Goal: Task Accomplishment & Management: Use online tool/utility

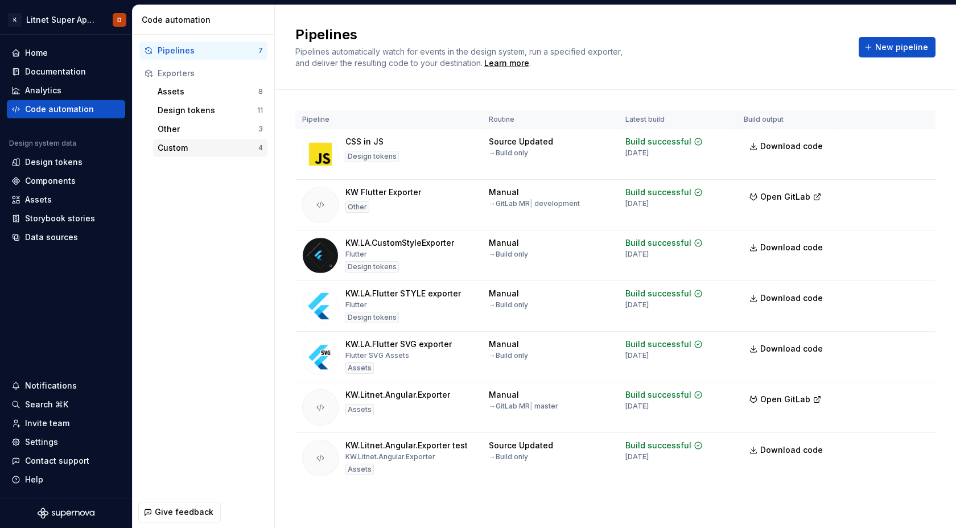
click at [167, 149] on div "Custom" at bounding box center [208, 147] width 101 height 11
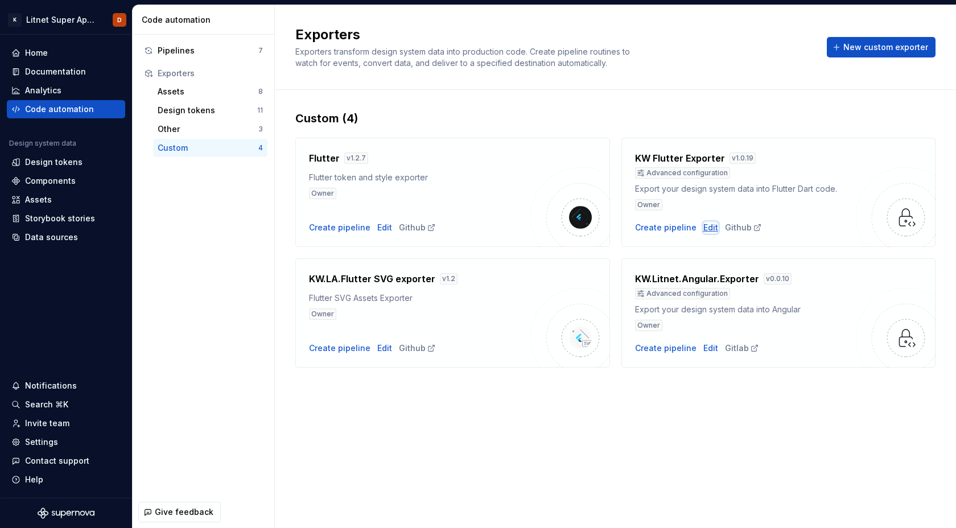
click at [704, 225] on div "Edit" at bounding box center [711, 227] width 15 height 11
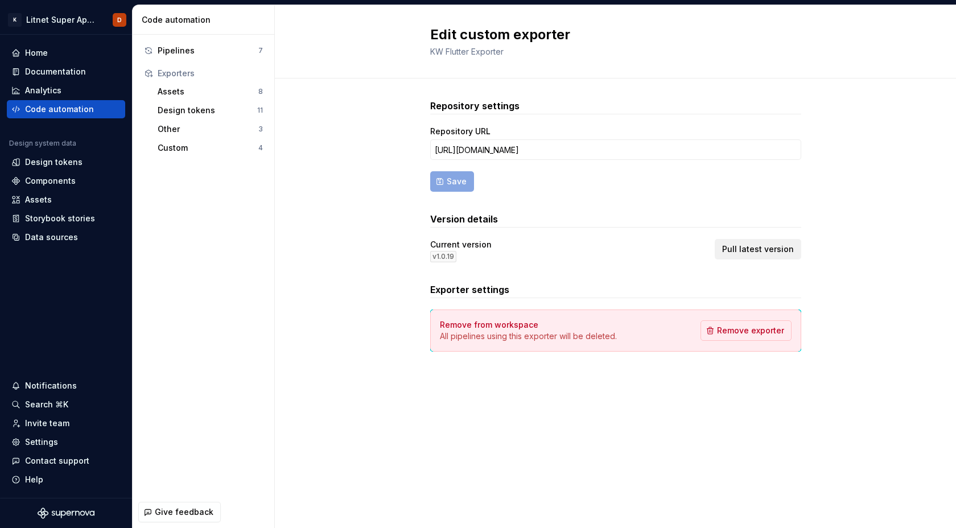
click at [758, 252] on span "Pull latest version" at bounding box center [758, 249] width 72 height 11
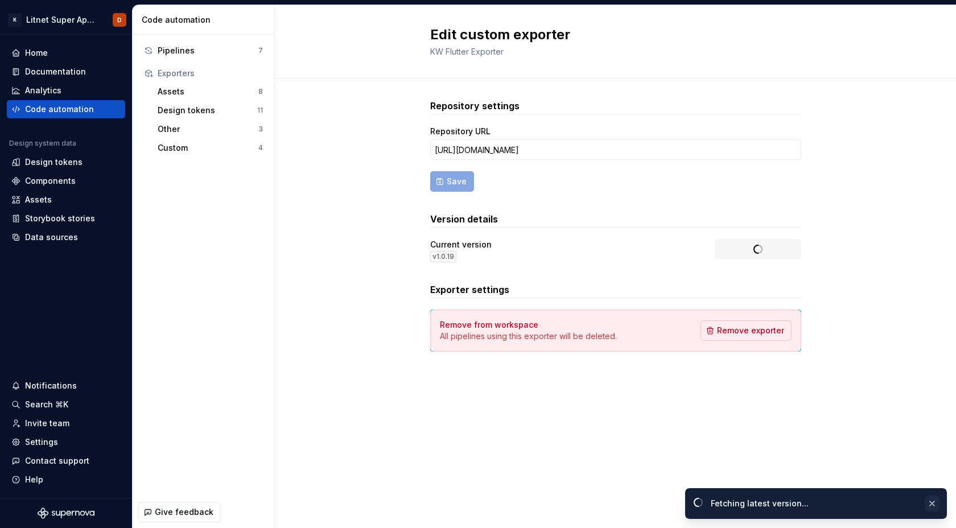
click at [931, 503] on button "button" at bounding box center [932, 504] width 15 height 16
click at [935, 500] on button "button" at bounding box center [932, 504] width 15 height 16
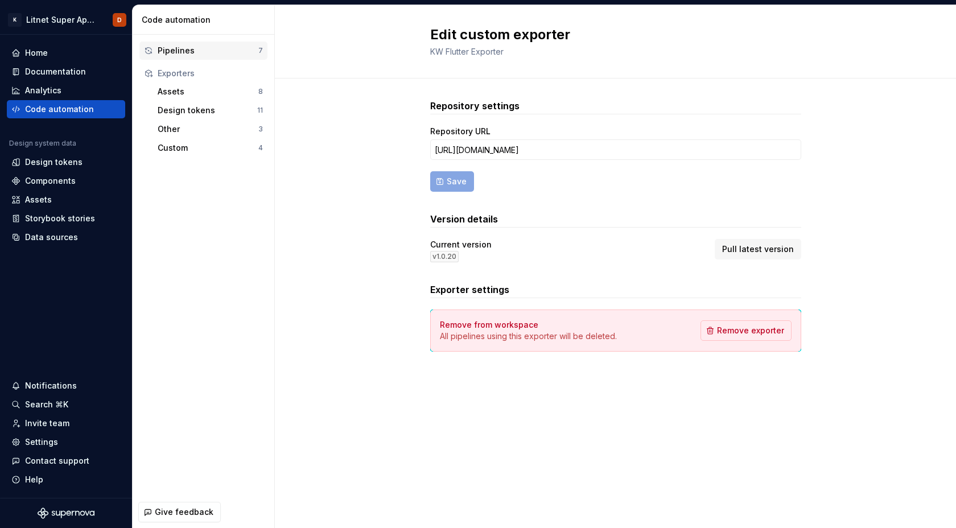
click at [188, 52] on div "Pipelines" at bounding box center [208, 50] width 101 height 11
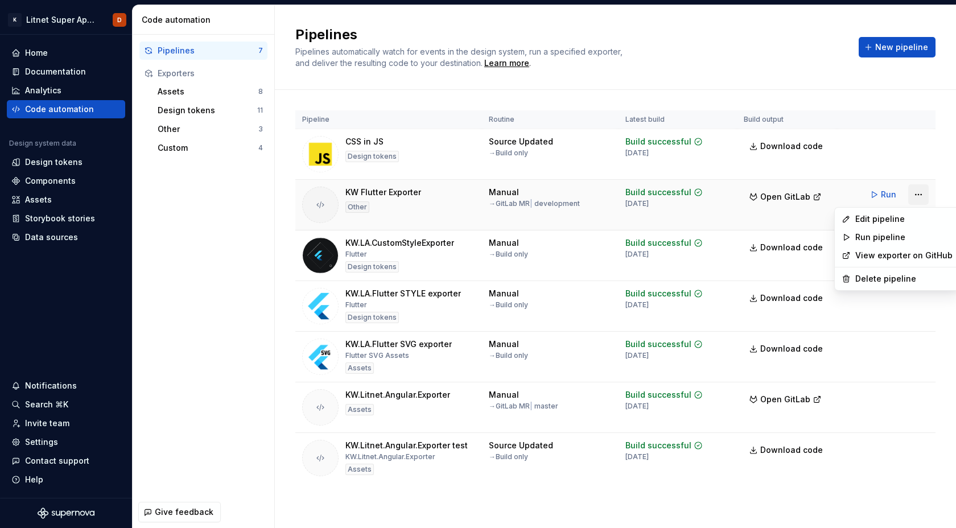
click at [915, 194] on html "K Litnet Super App 2.0. D Home Documentation Analytics Code automation Design s…" at bounding box center [478, 264] width 956 height 528
click at [884, 217] on div "Edit pipeline" at bounding box center [904, 218] width 97 height 11
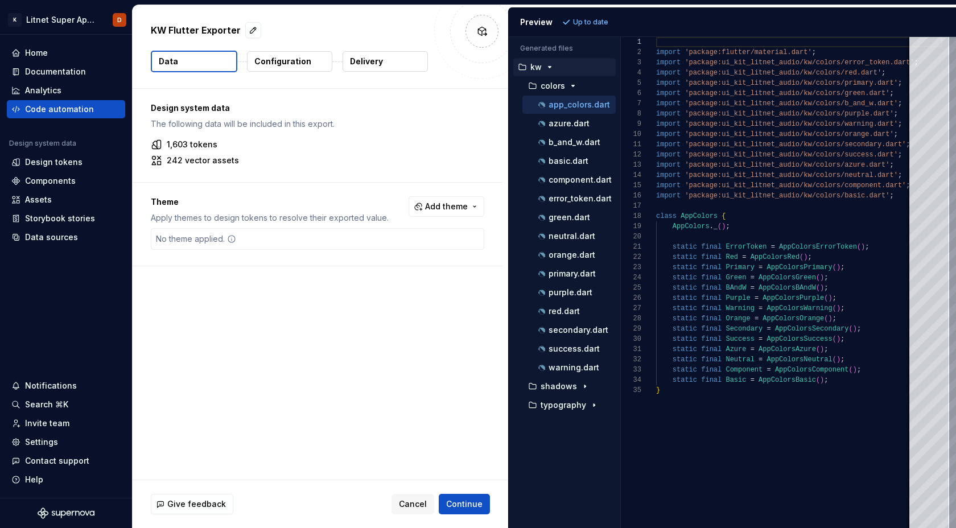
click at [293, 56] on p "Configuration" at bounding box center [282, 61] width 57 height 11
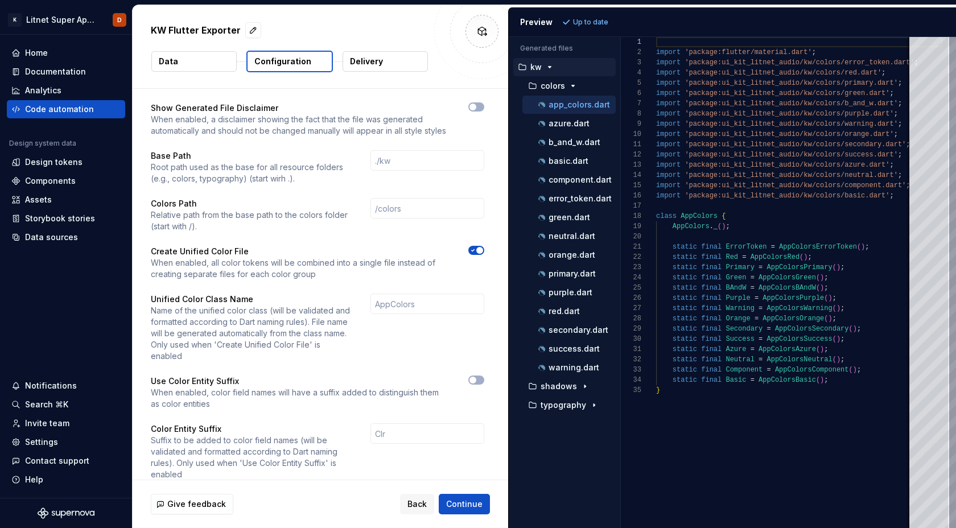
click at [587, 23] on p "Up to date" at bounding box center [590, 22] width 35 height 9
click at [187, 63] on button "Data" at bounding box center [193, 61] width 85 height 20
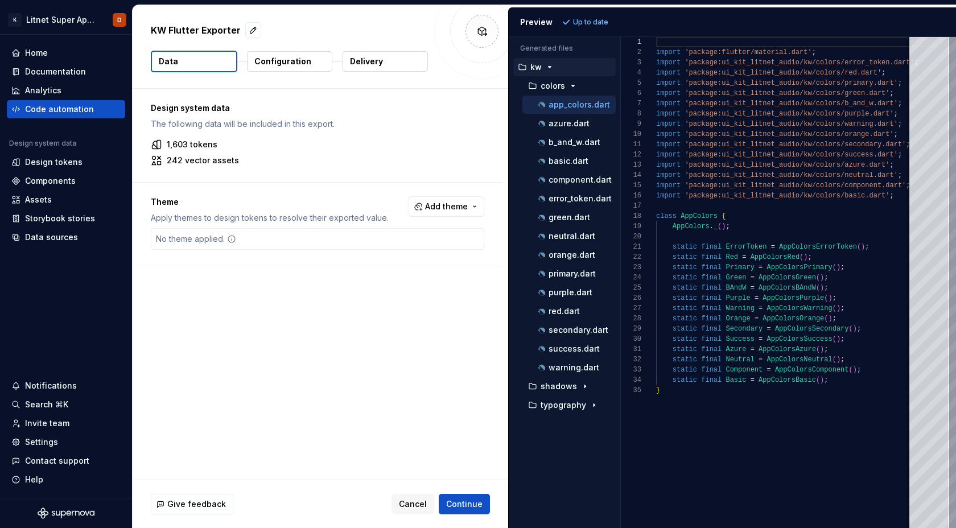
click at [368, 65] on p "Delivery" at bounding box center [366, 61] width 33 height 11
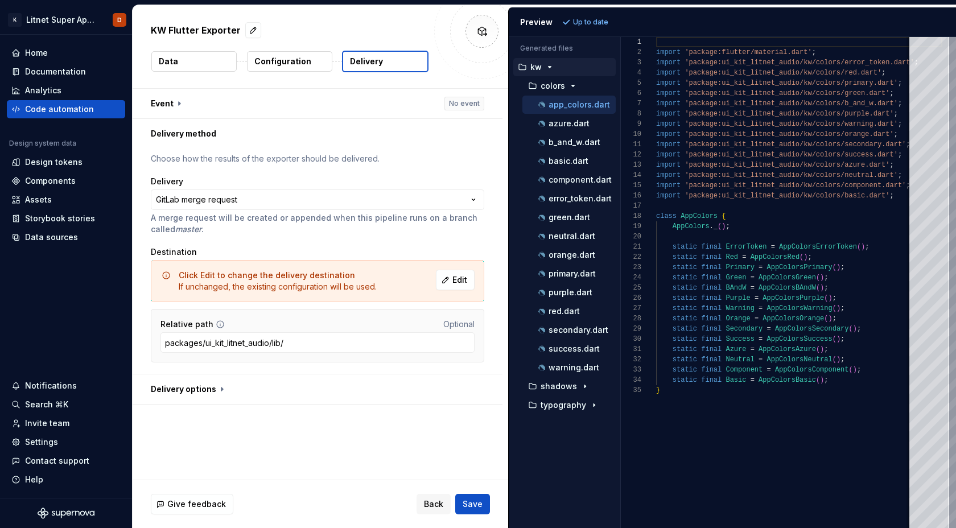
click at [296, 67] on p "Configuration" at bounding box center [282, 61] width 57 height 11
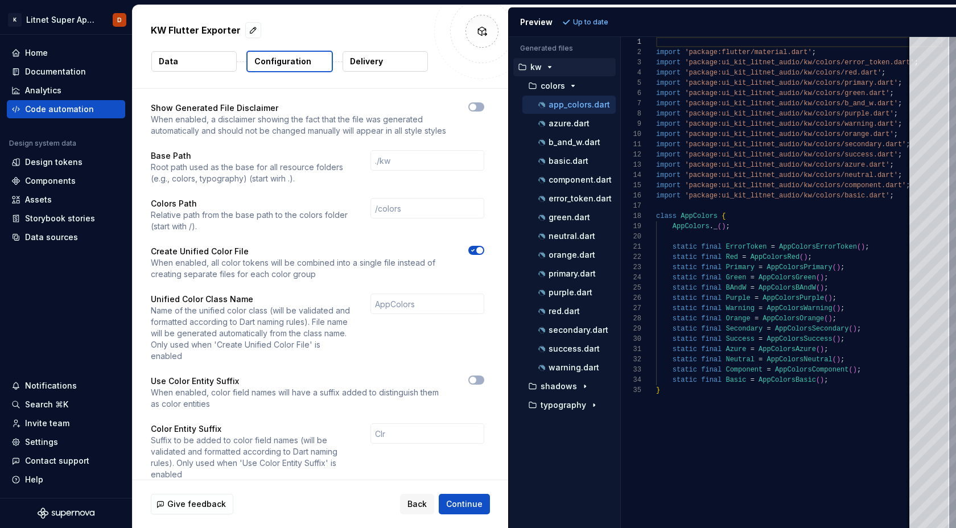
click at [213, 64] on button "Data" at bounding box center [193, 61] width 85 height 20
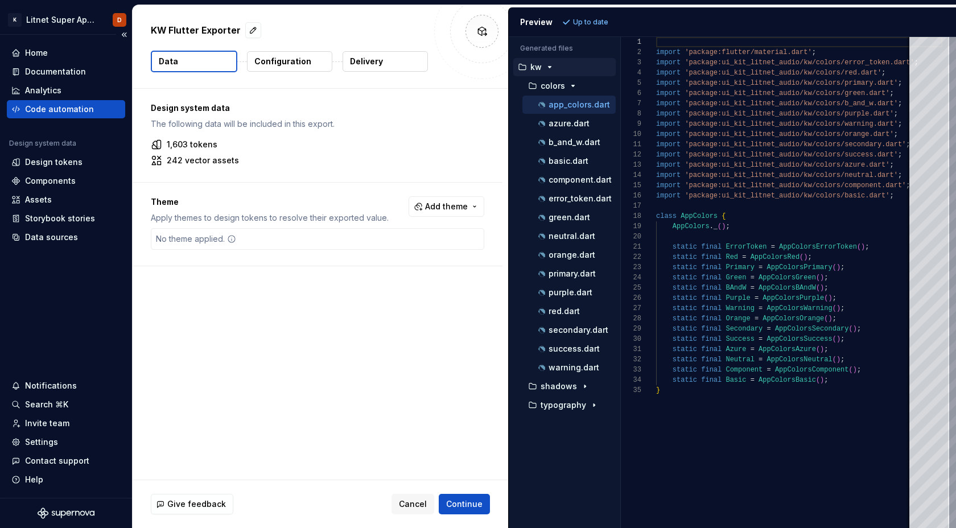
click at [62, 112] on div "Code automation" at bounding box center [59, 109] width 69 height 11
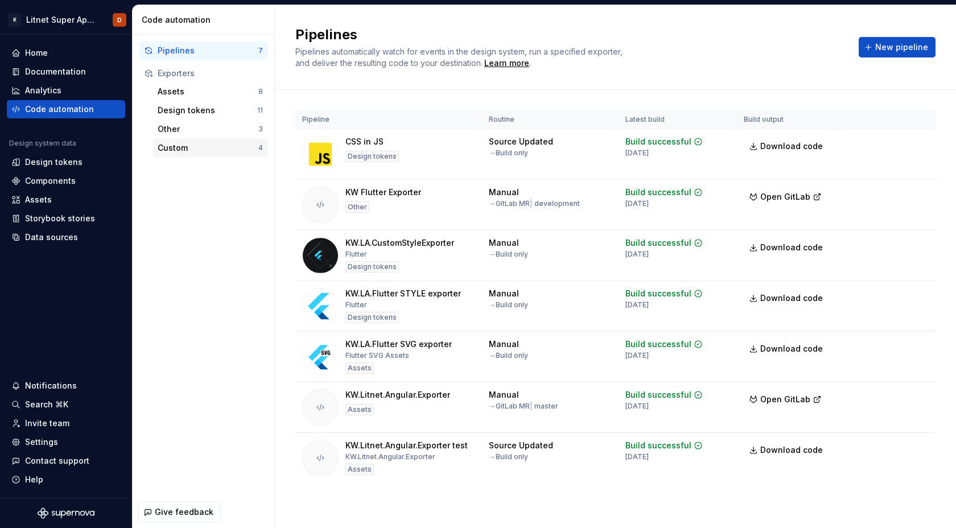
click at [194, 149] on div "Custom" at bounding box center [208, 147] width 101 height 11
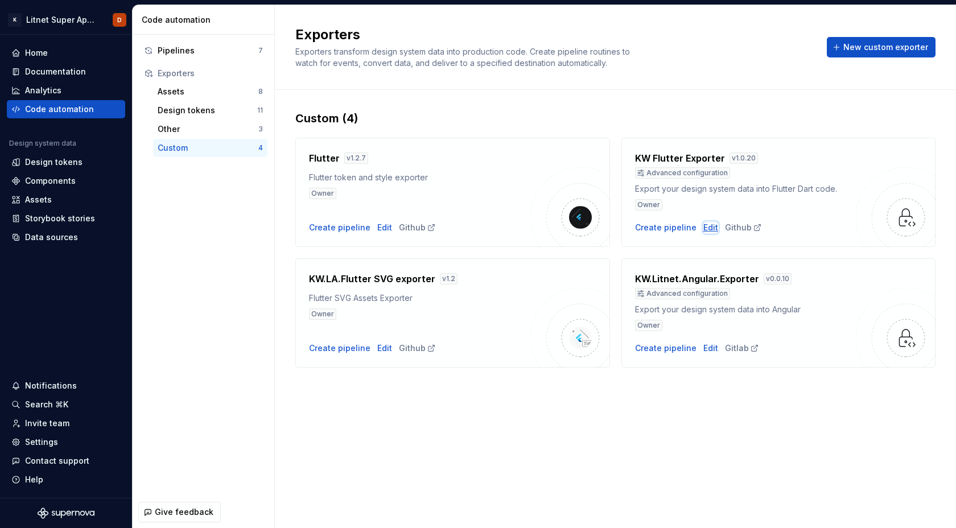
click at [709, 227] on div "Edit" at bounding box center [711, 227] width 15 height 11
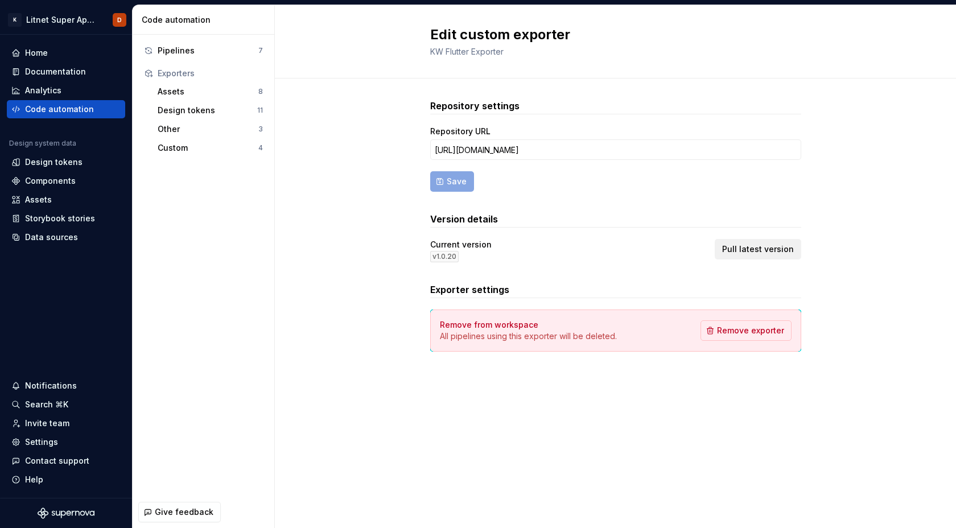
click at [785, 251] on span "Pull latest version" at bounding box center [758, 249] width 72 height 11
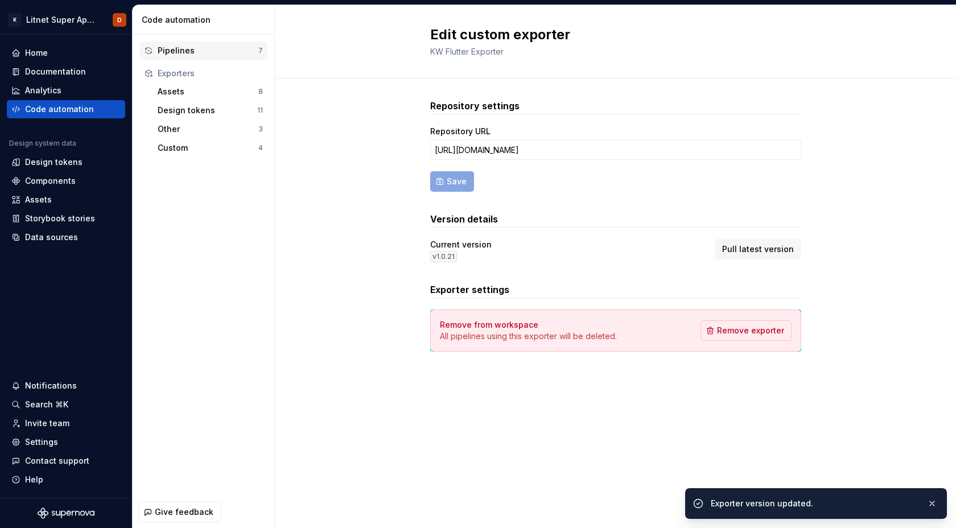
click at [173, 51] on div "Pipelines" at bounding box center [208, 50] width 101 height 11
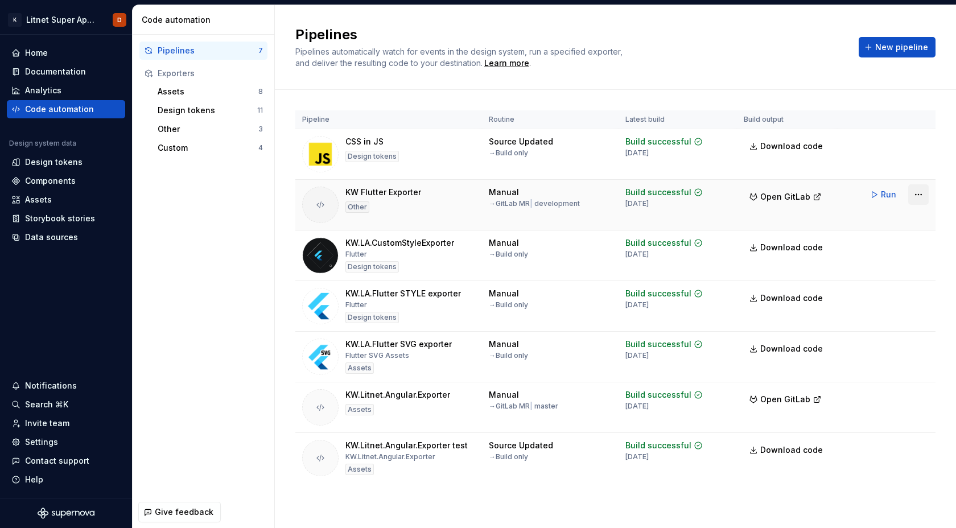
click at [924, 195] on html "K Litnet Super App 2.0. D Home Documentation Analytics Code automation Design s…" at bounding box center [478, 264] width 956 height 528
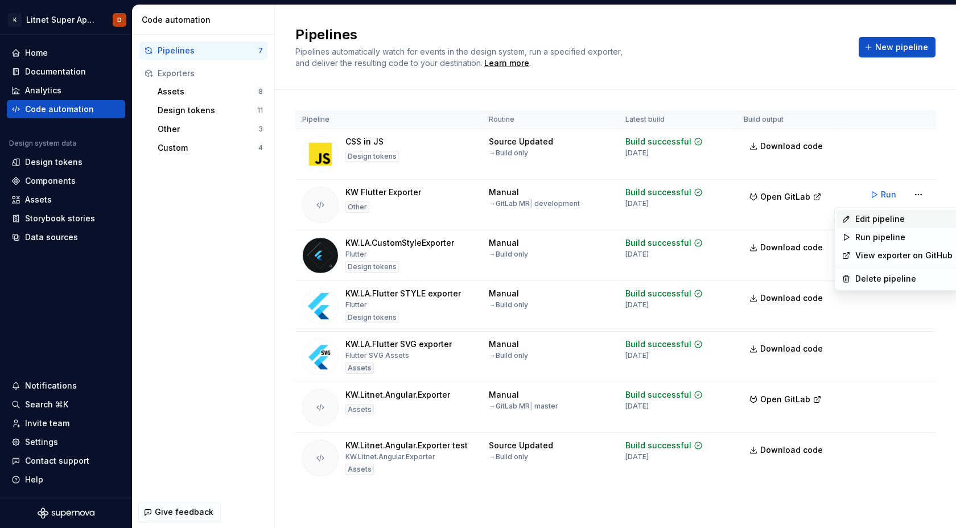
click at [886, 221] on div "Edit pipeline" at bounding box center [904, 218] width 97 height 11
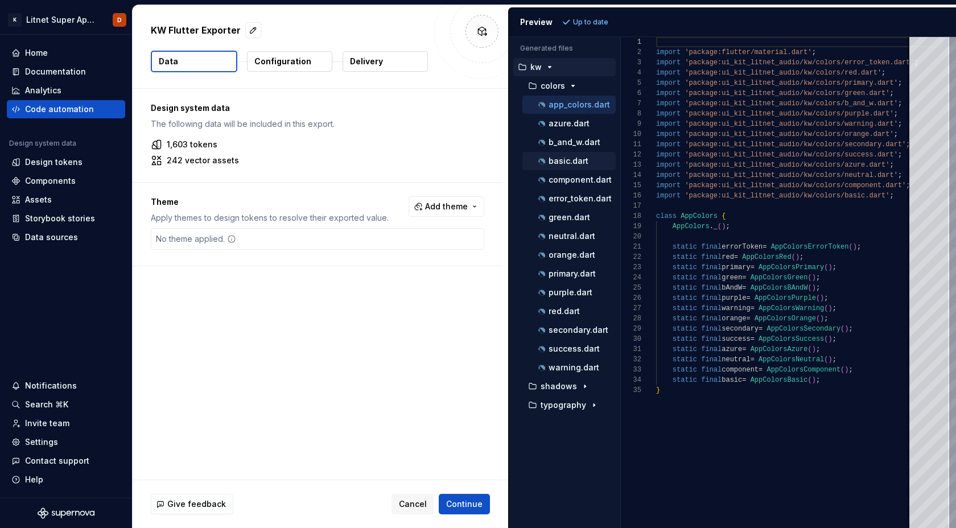
click at [554, 157] on p "basic.dart" at bounding box center [569, 161] width 40 height 9
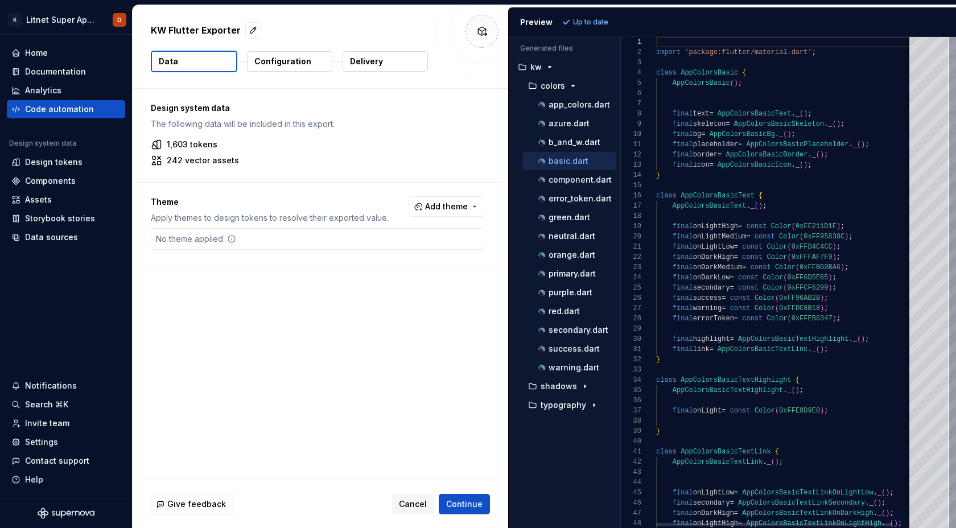
scroll to position [102, 0]
click at [573, 297] on p "purple.dart" at bounding box center [571, 292] width 44 height 9
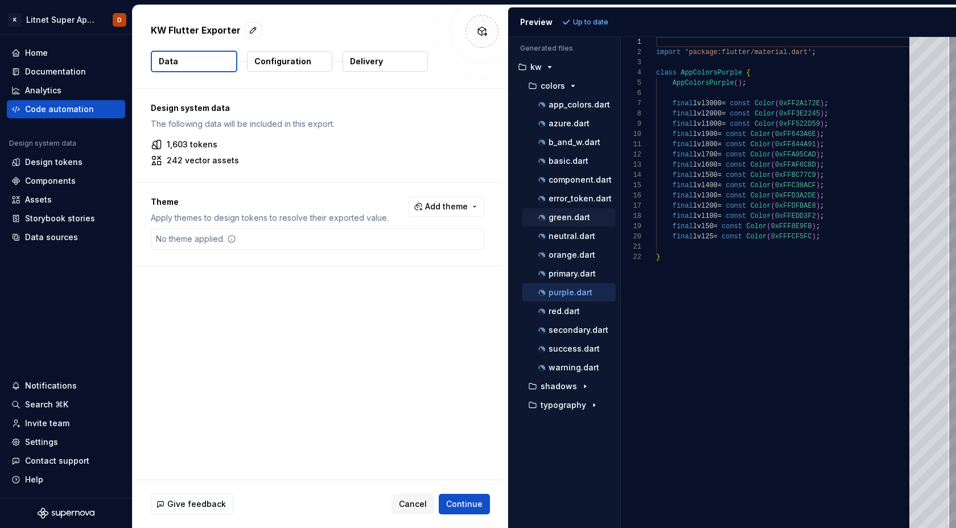
click at [565, 211] on button "green.dart" at bounding box center [569, 217] width 93 height 13
type textarea "**********"
click at [279, 57] on p "Configuration" at bounding box center [282, 61] width 57 height 11
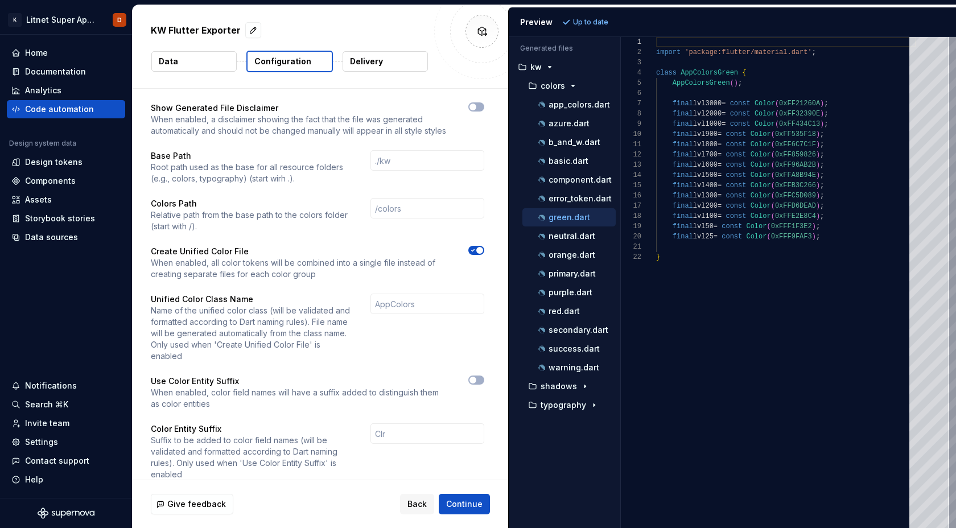
click at [375, 60] on p "Delivery" at bounding box center [366, 61] width 33 height 11
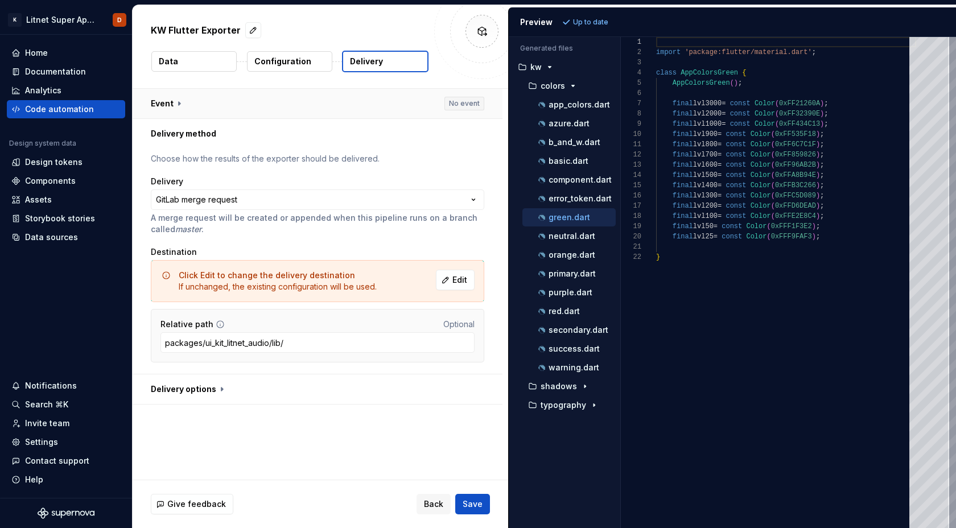
click at [177, 102] on button "button" at bounding box center [318, 104] width 370 height 30
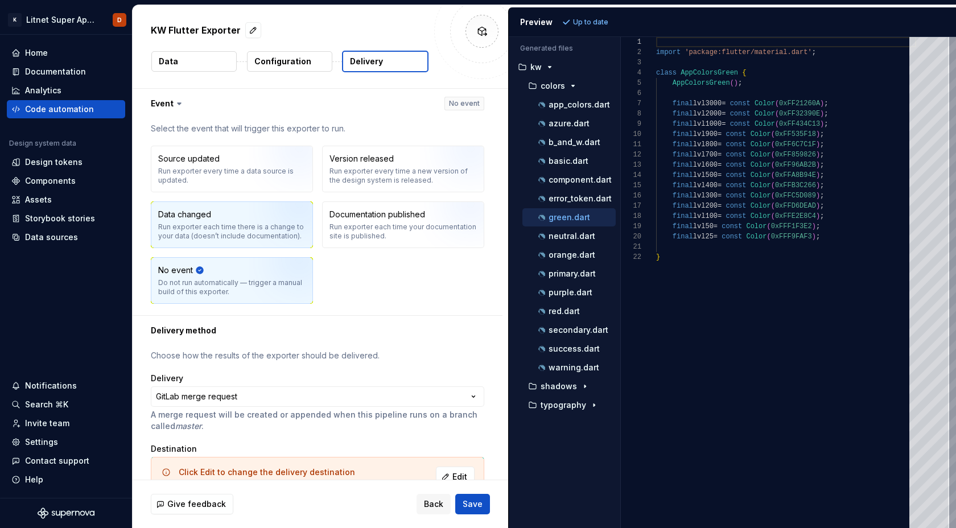
click at [288, 225] on img "button" at bounding box center [285, 229] width 73 height 76
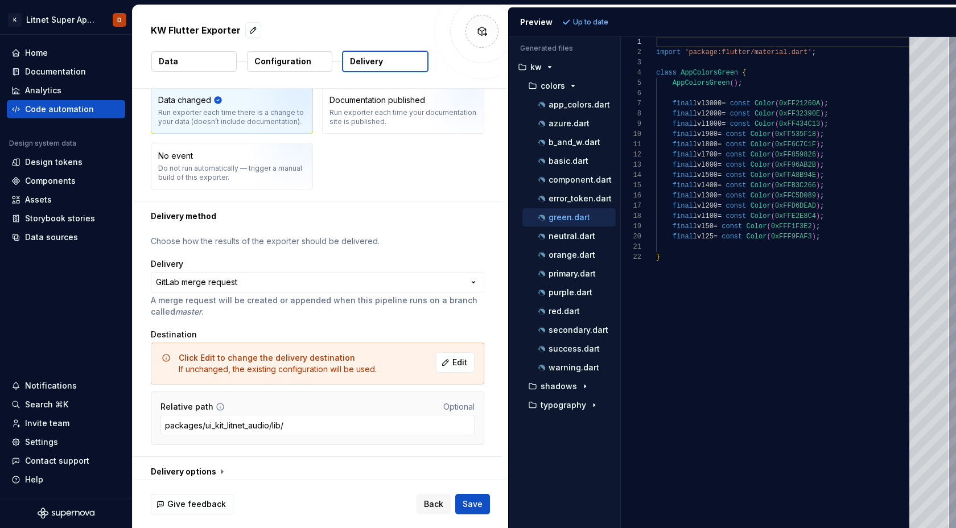
scroll to position [122, 0]
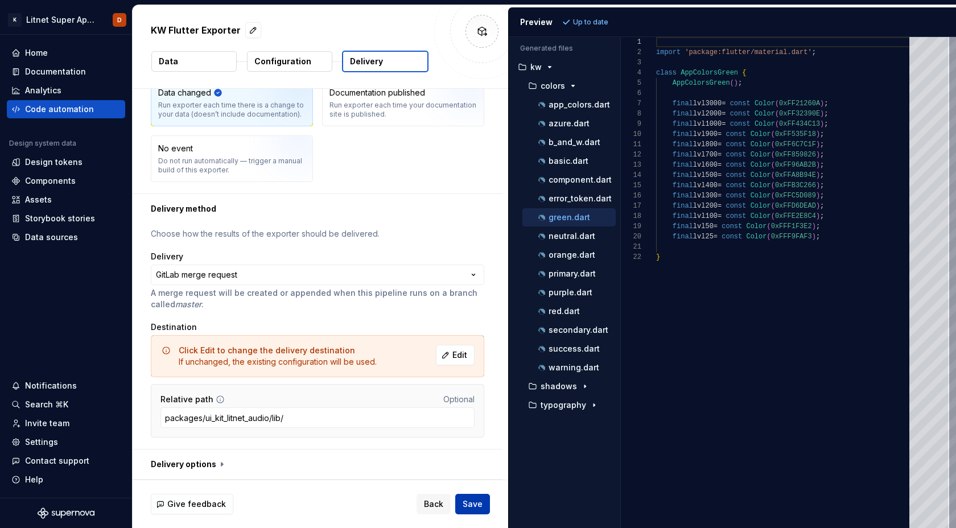
click at [473, 504] on span "Save" at bounding box center [473, 504] width 20 height 11
